Goal: Task Accomplishment & Management: Complete application form

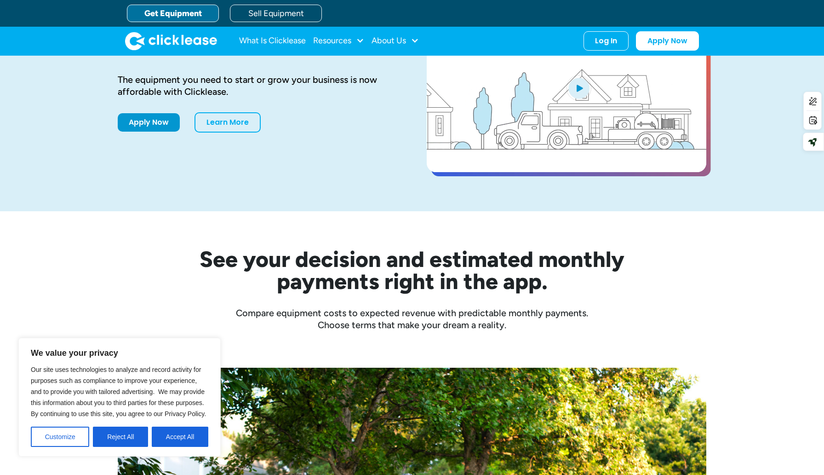
scroll to position [82, 0]
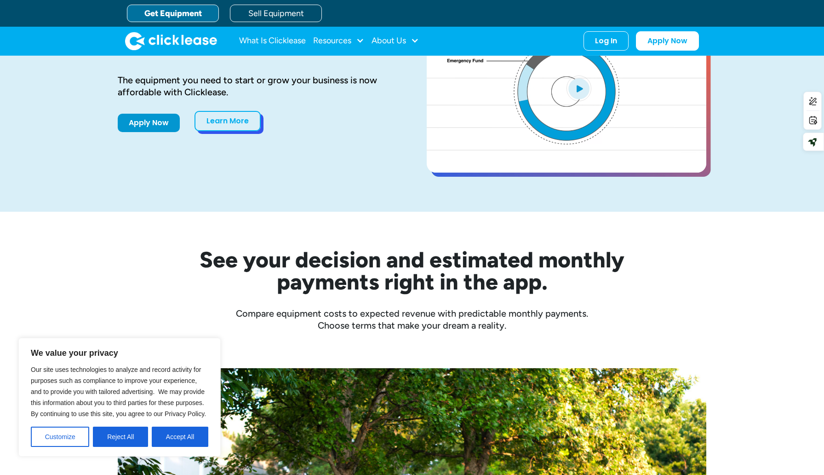
click at [221, 123] on link "Learn More" at bounding box center [228, 121] width 66 height 20
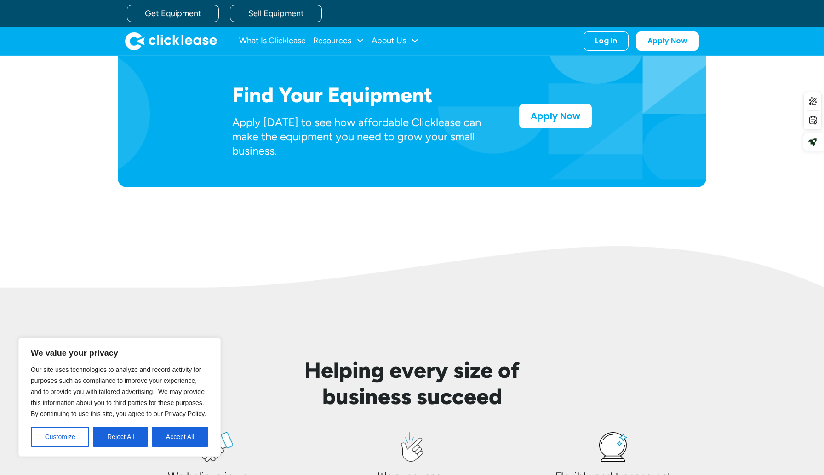
scroll to position [480, 0]
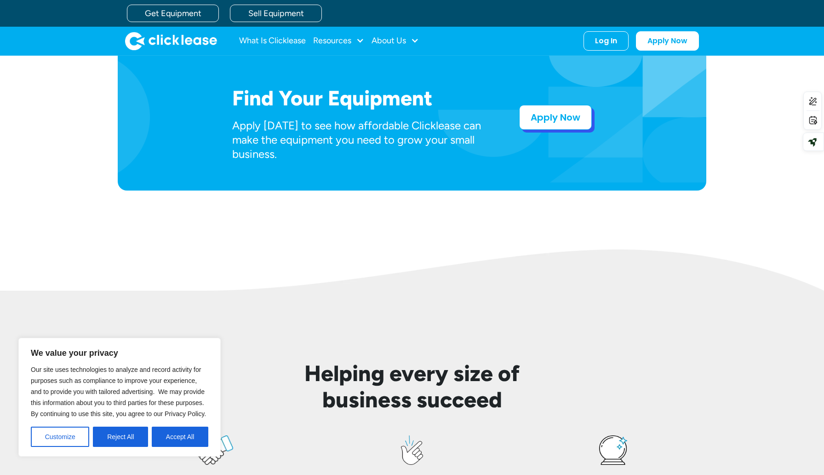
click at [565, 126] on link "Apply Now" at bounding box center [555, 117] width 73 height 25
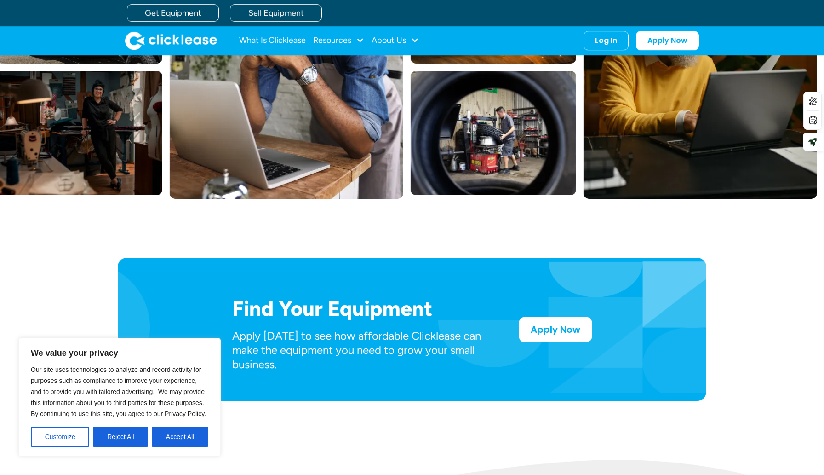
scroll to position [252, 0]
